Goal: Transaction & Acquisition: Purchase product/service

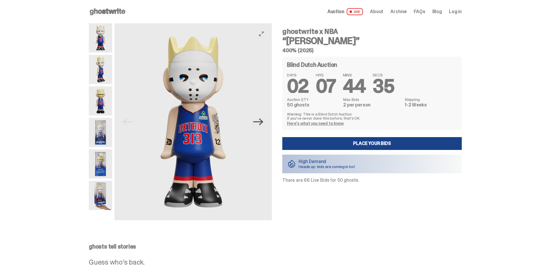
click at [263, 122] on icon "Next" at bounding box center [258, 121] width 10 height 7
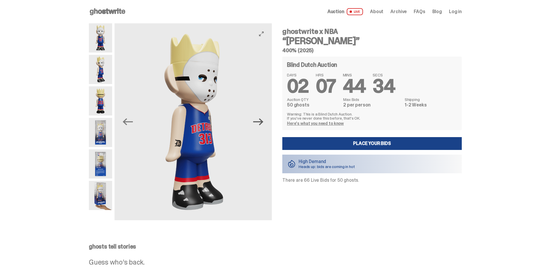
click at [263, 122] on icon "Next" at bounding box center [258, 121] width 10 height 7
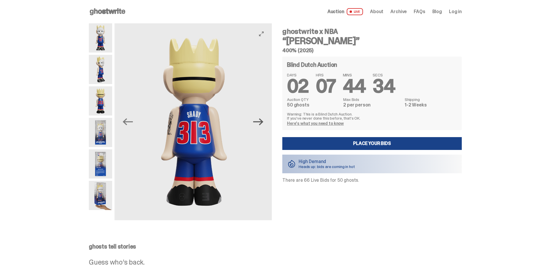
click at [263, 122] on icon "Next" at bounding box center [258, 121] width 10 height 7
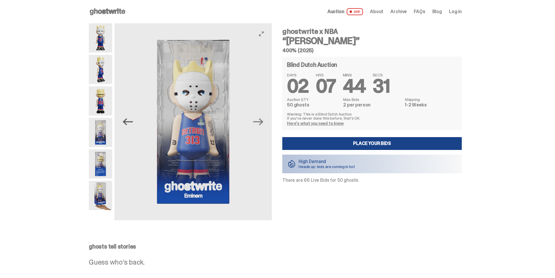
click at [129, 126] on icon "Previous" at bounding box center [128, 122] width 10 height 10
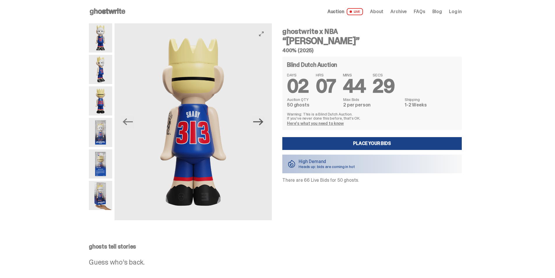
click at [261, 120] on icon "Next" at bounding box center [258, 122] width 10 height 10
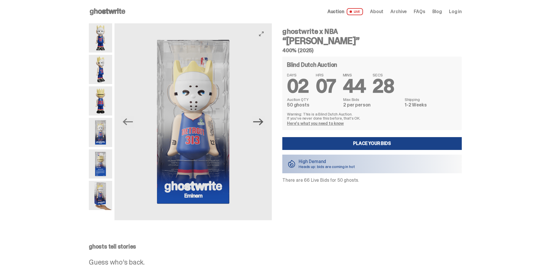
click at [261, 120] on icon "Next" at bounding box center [258, 122] width 10 height 10
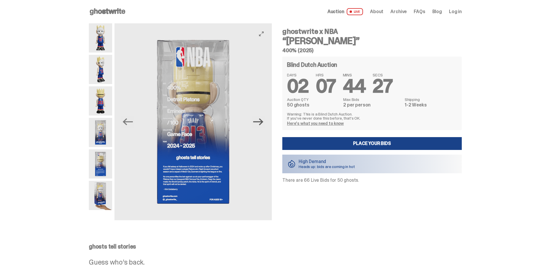
click at [261, 120] on icon "Next" at bounding box center [258, 122] width 10 height 10
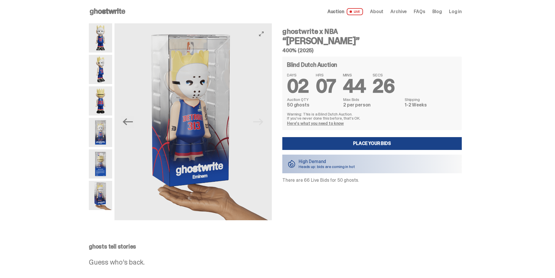
click at [261, 120] on img at bounding box center [193, 121] width 157 height 197
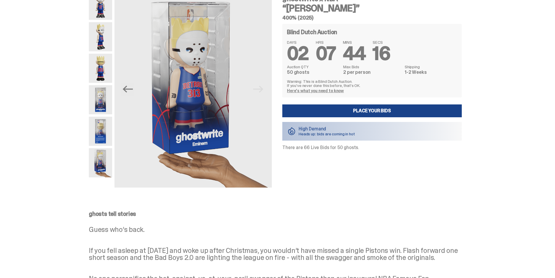
scroll to position [32, 0]
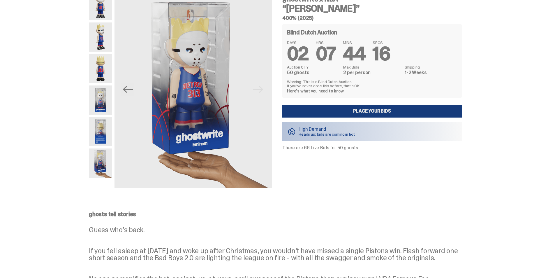
click at [369, 110] on link "Place your Bids" at bounding box center [372, 111] width 180 height 13
